Goal: Information Seeking & Learning: Learn about a topic

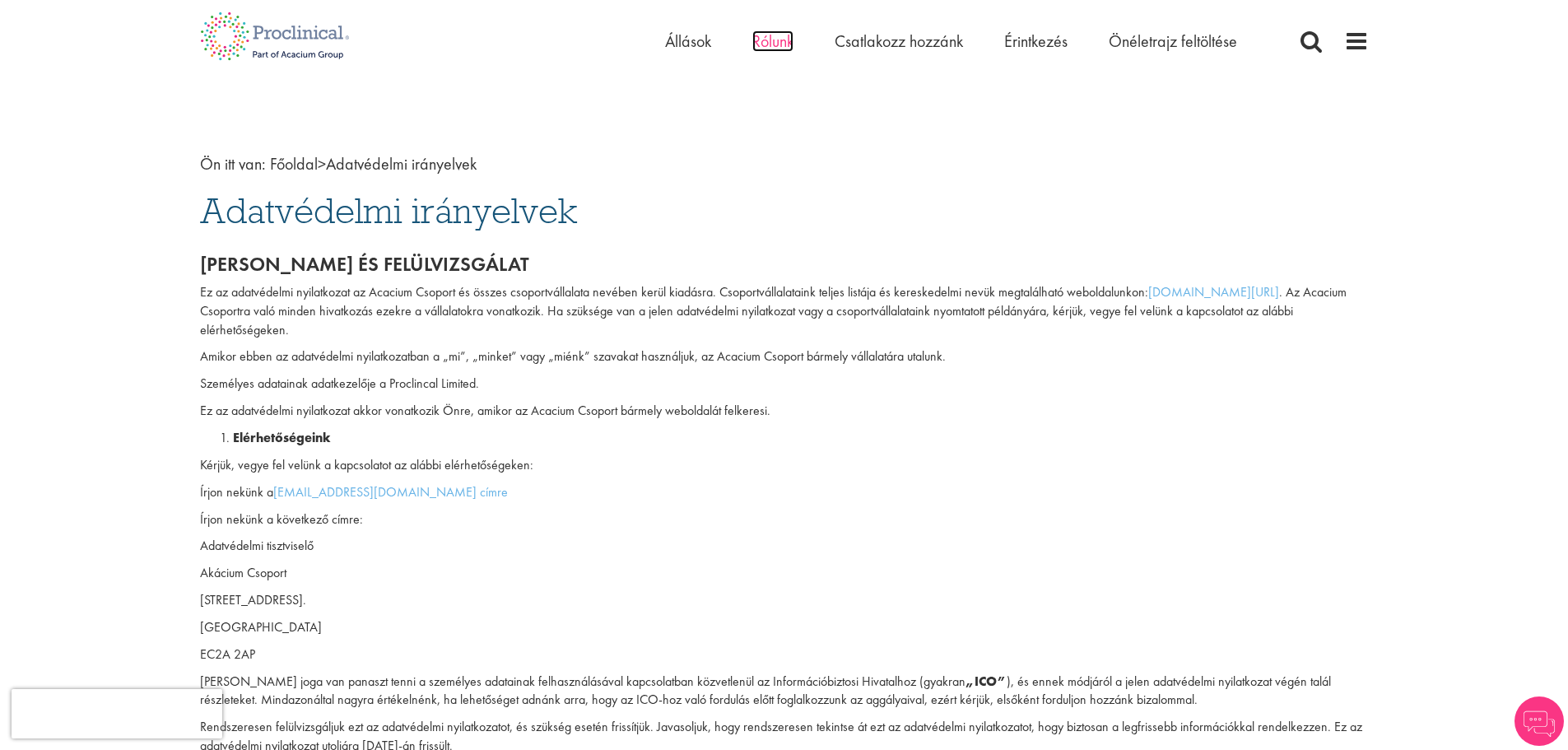
click at [773, 51] on font "Rólunk" at bounding box center [773, 41] width 41 height 21
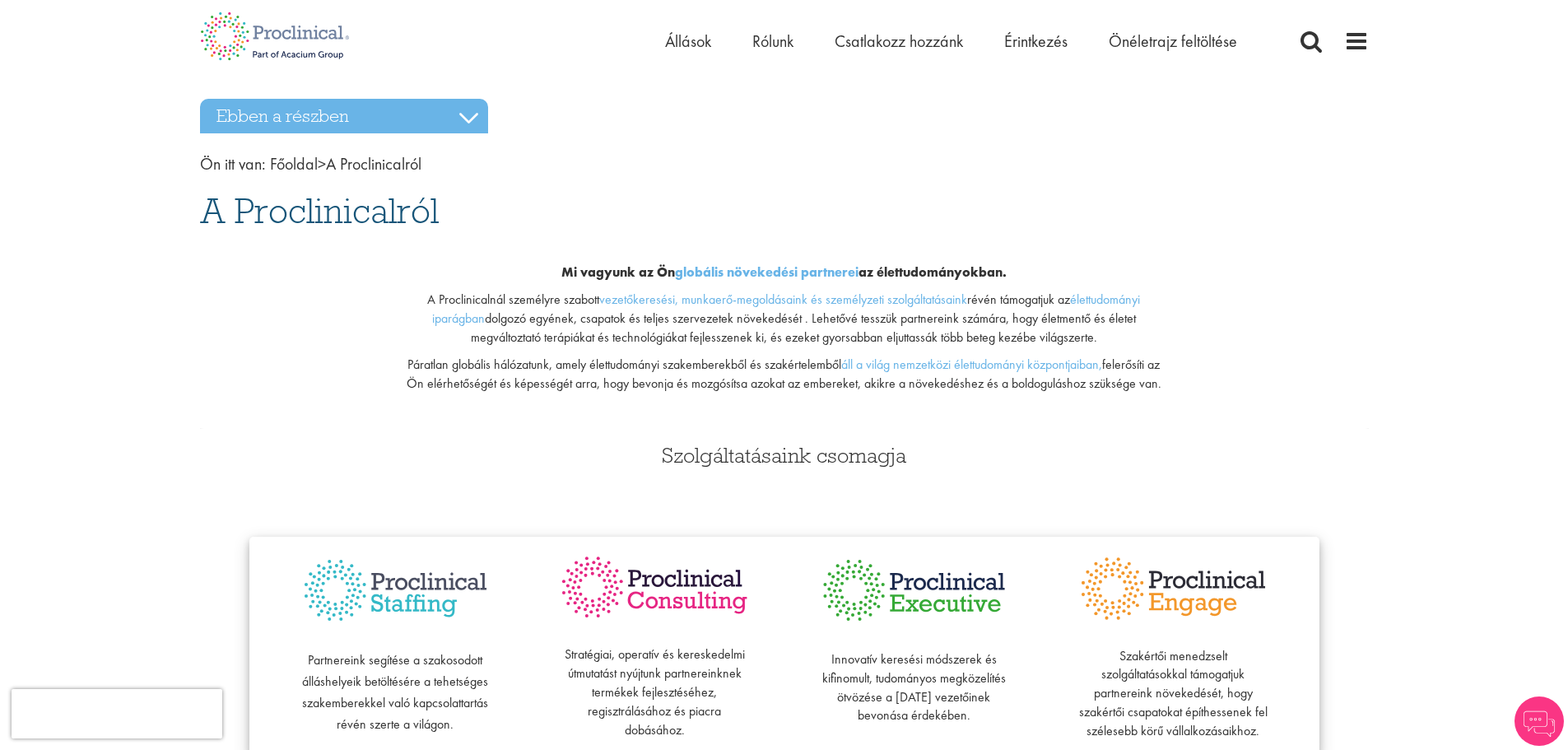
click at [682, 30] on li "Állások" at bounding box center [688, 42] width 46 height 25
click at [681, 40] on font "Állások" at bounding box center [688, 41] width 46 height 21
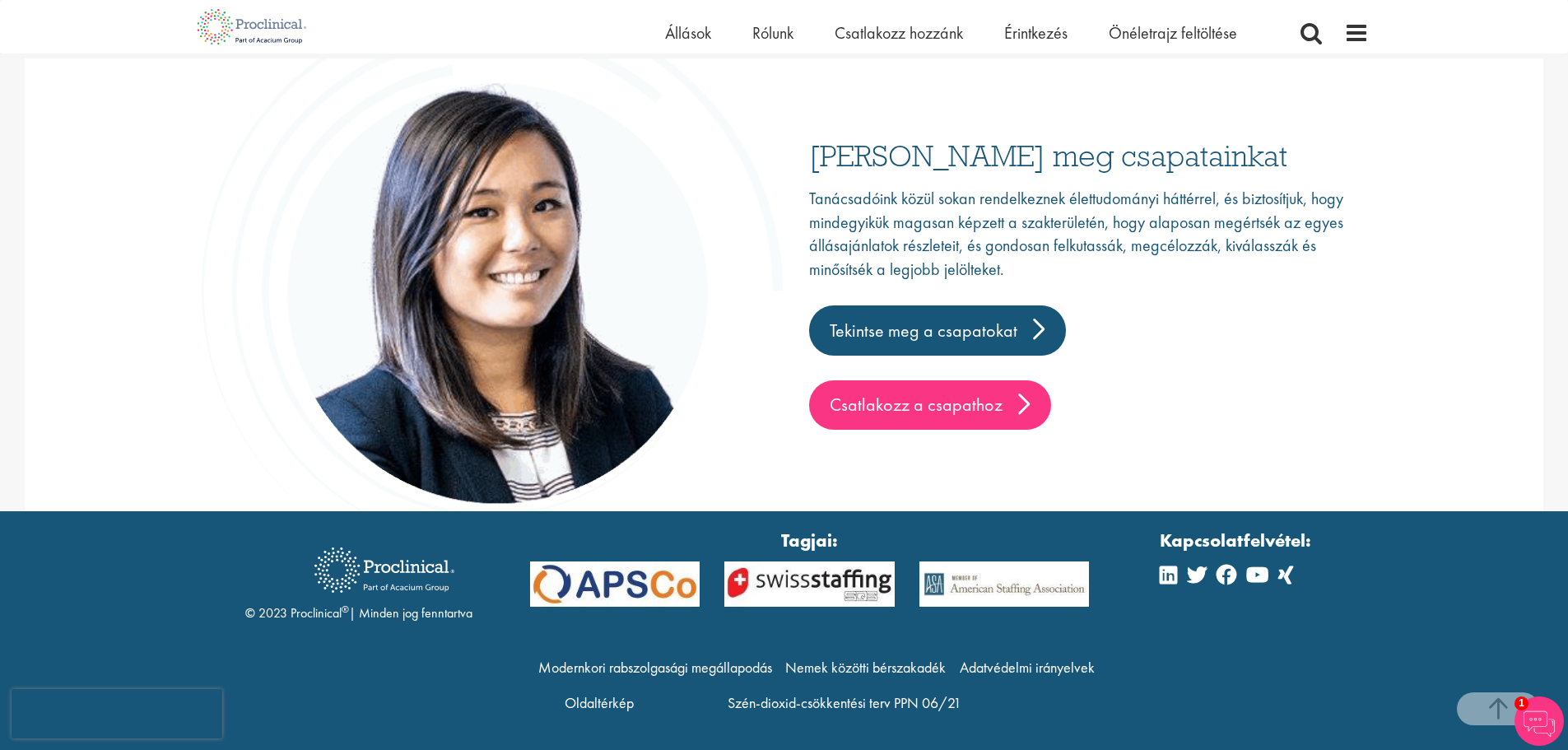
scroll to position [2578, 0]
